Goal: Subscribe to service/newsletter

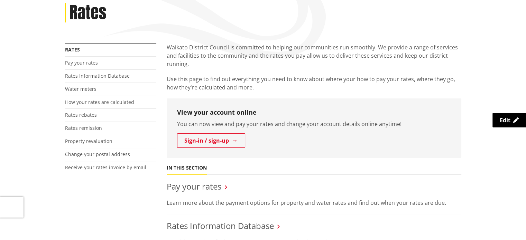
scroll to position [138, 0]
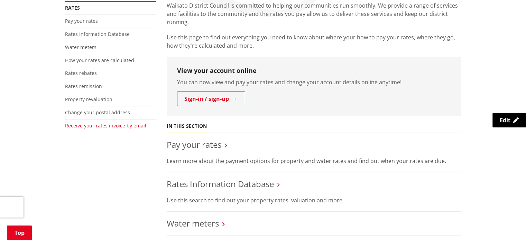
click at [73, 126] on link "Receive your rates invoice by email" at bounding box center [105, 125] width 81 height 7
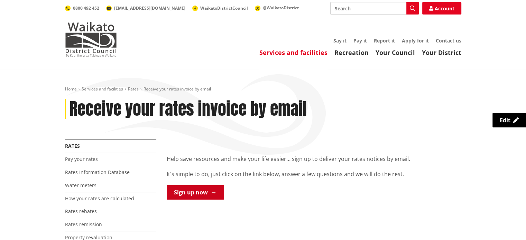
click at [195, 192] on link "Sign up now" at bounding box center [195, 192] width 57 height 15
